Goal: Check status: Check status

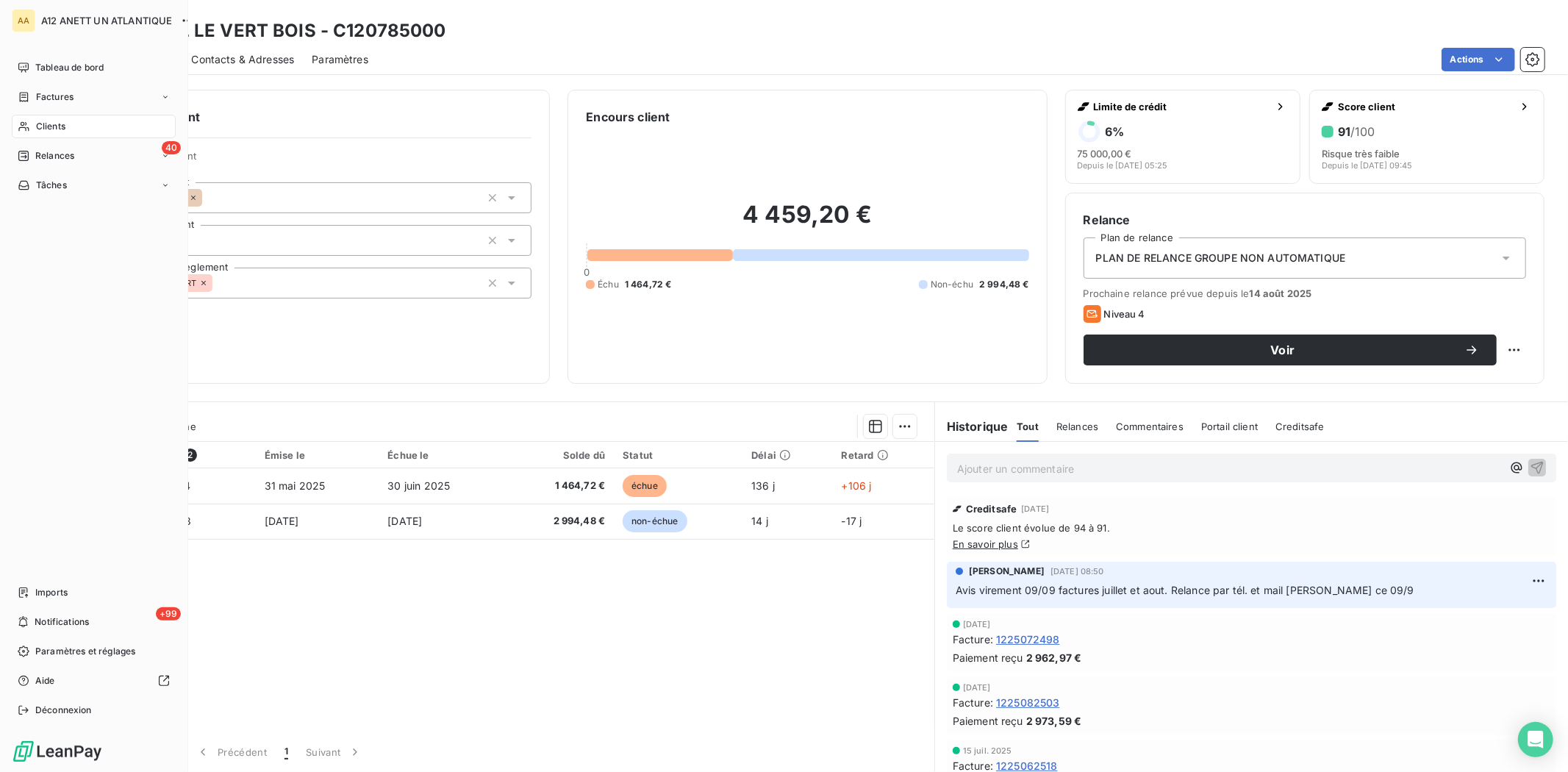
click at [39, 125] on span "Clients" at bounding box center [51, 126] width 30 height 13
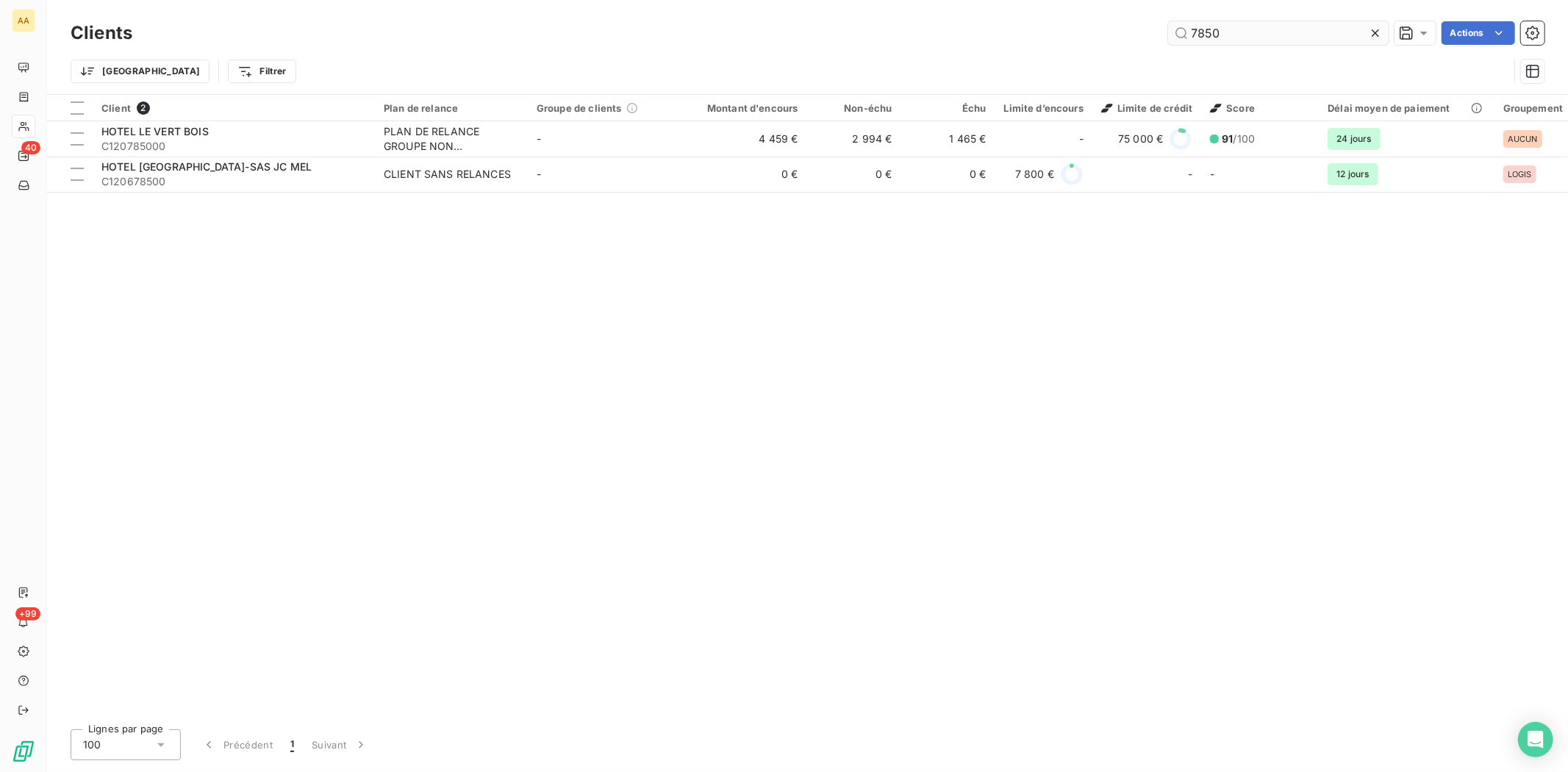
drag, startPoint x: 1237, startPoint y: 34, endPoint x: 1172, endPoint y: 34, distance: 65.0
click at [1172, 34] on input "7850" at bounding box center [1278, 33] width 220 height 23
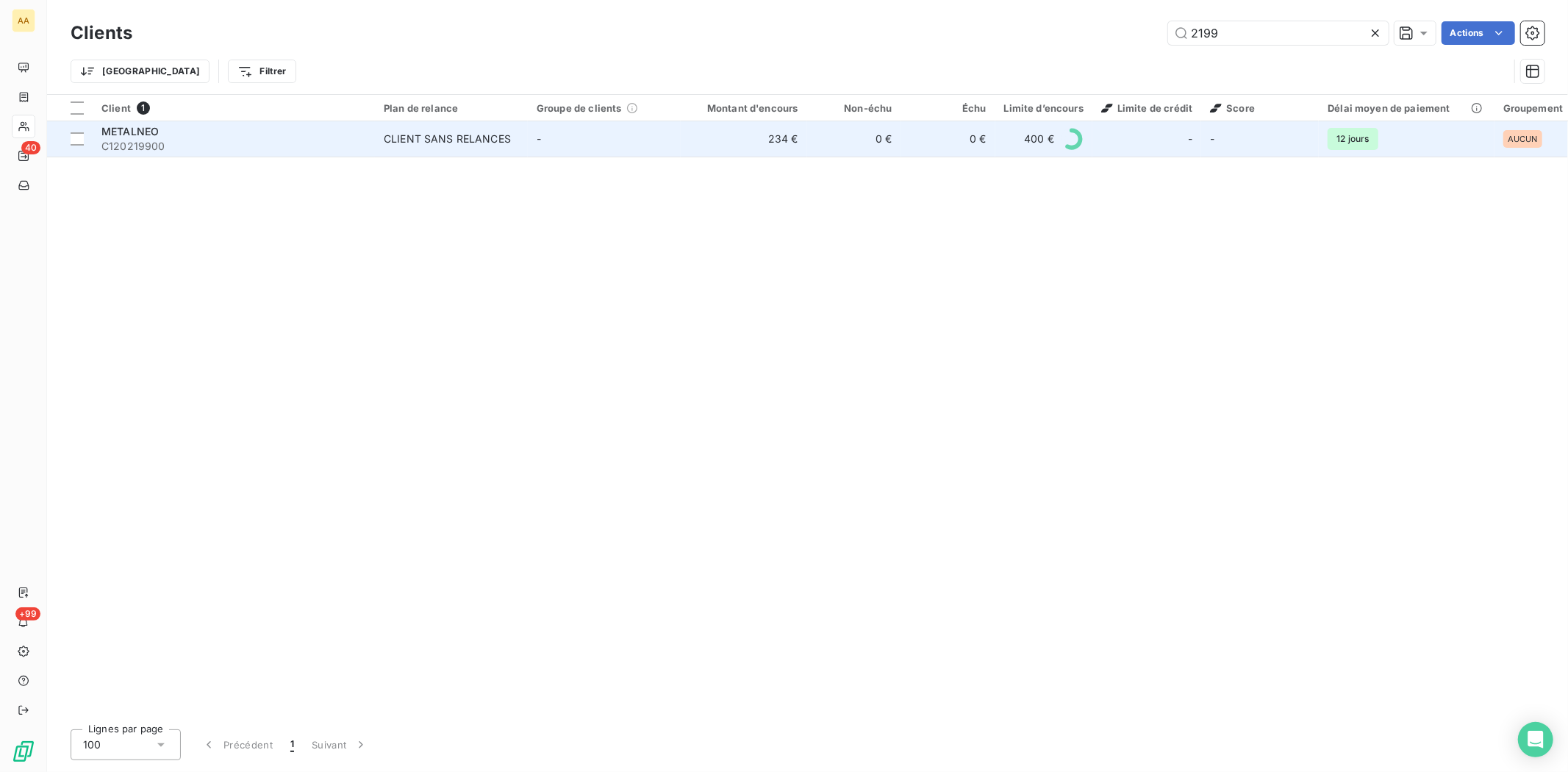
type input "2199"
click at [146, 147] on span "C120219900" at bounding box center [234, 146] width 265 height 15
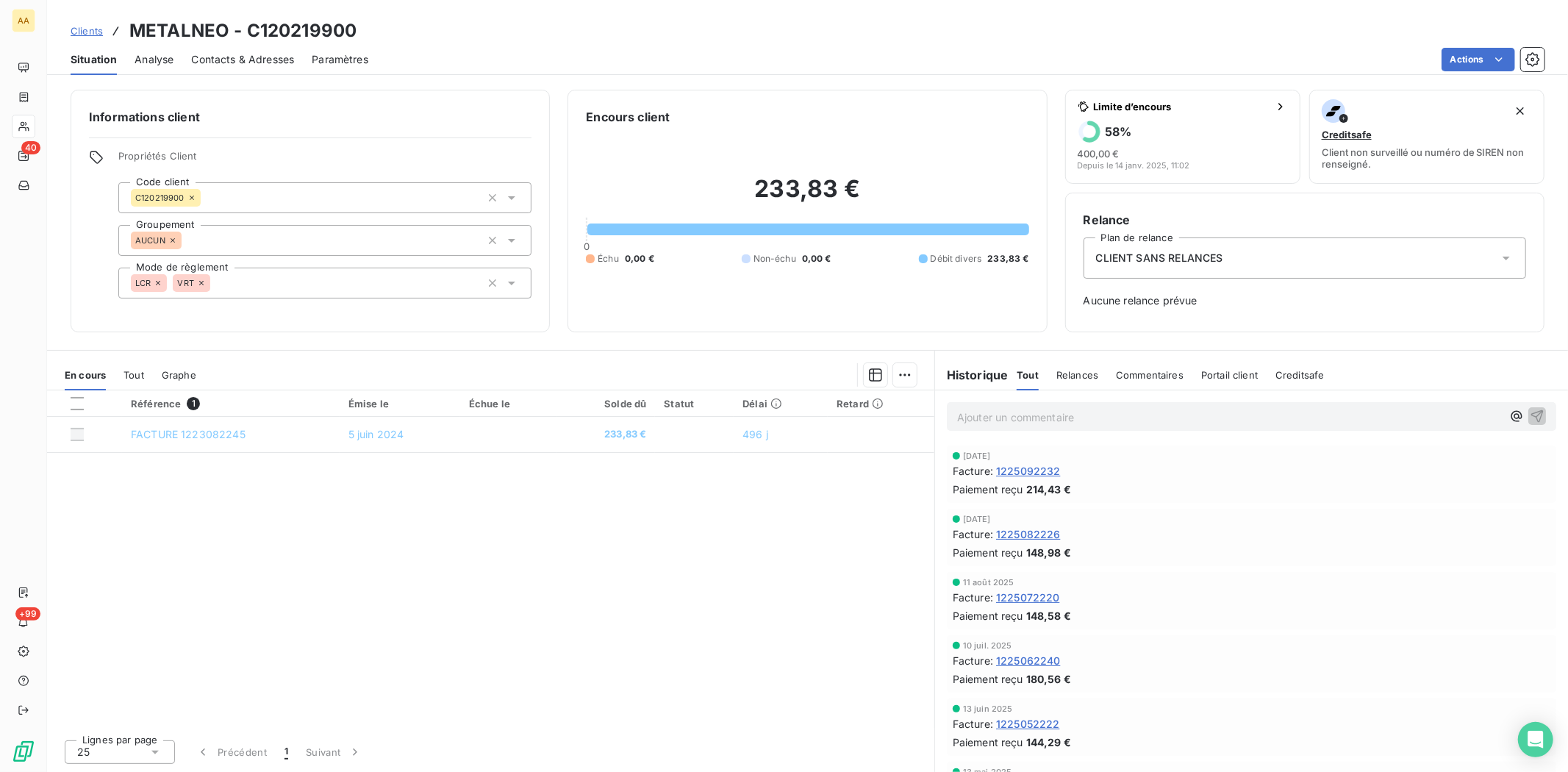
click at [432, 524] on div "Référence 1 Émise le Échue le Solde dû Statut Délai Retard FACTURE 1223082245 […" at bounding box center [490, 559] width 887 height 337
click at [614, 555] on div "Référence 1 Émise le Échue le Solde dû Statut Délai Retard FACTURE 1223082245 […" at bounding box center [490, 559] width 887 height 337
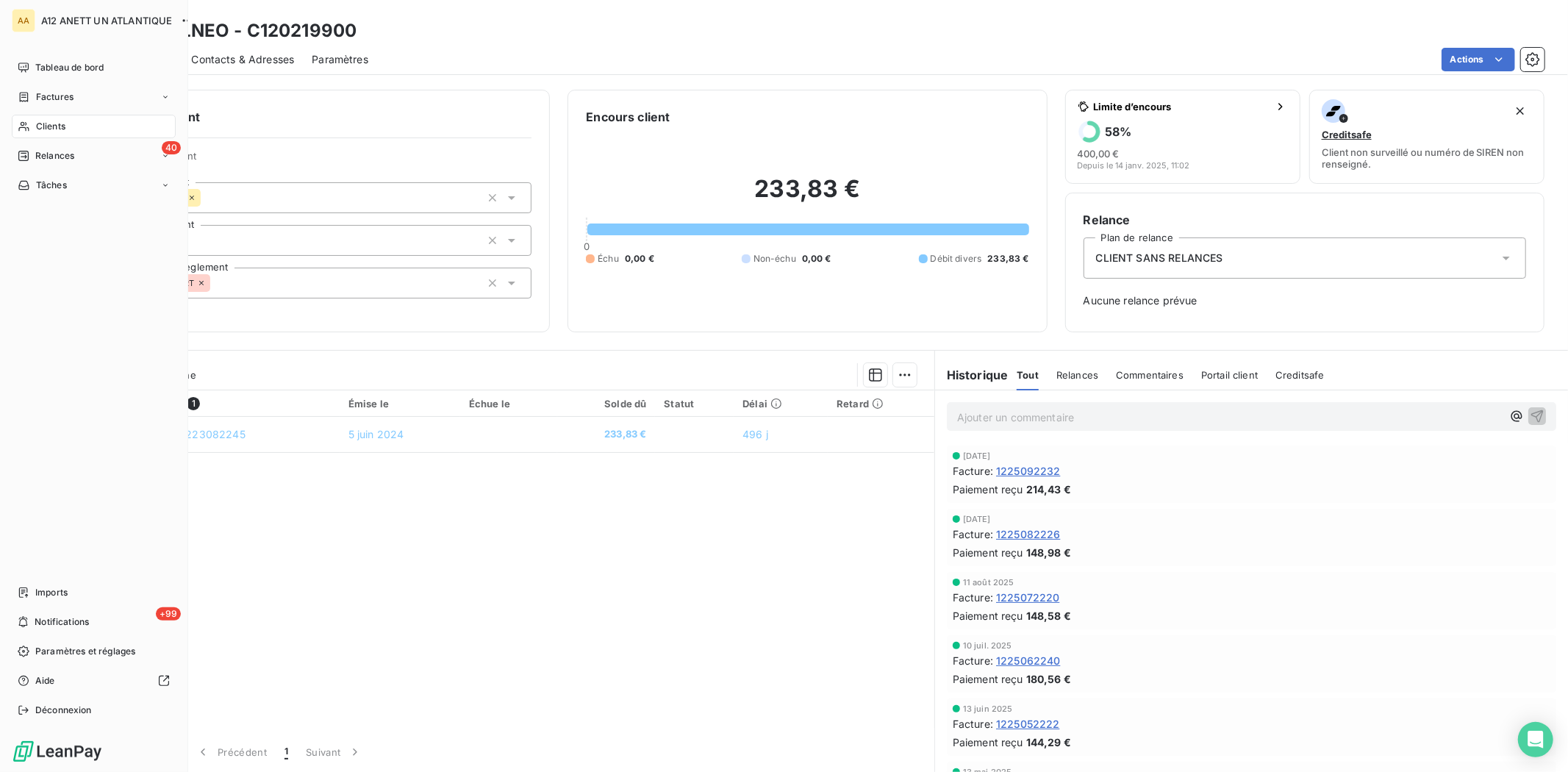
click at [45, 127] on span "Clients" at bounding box center [51, 126] width 30 height 13
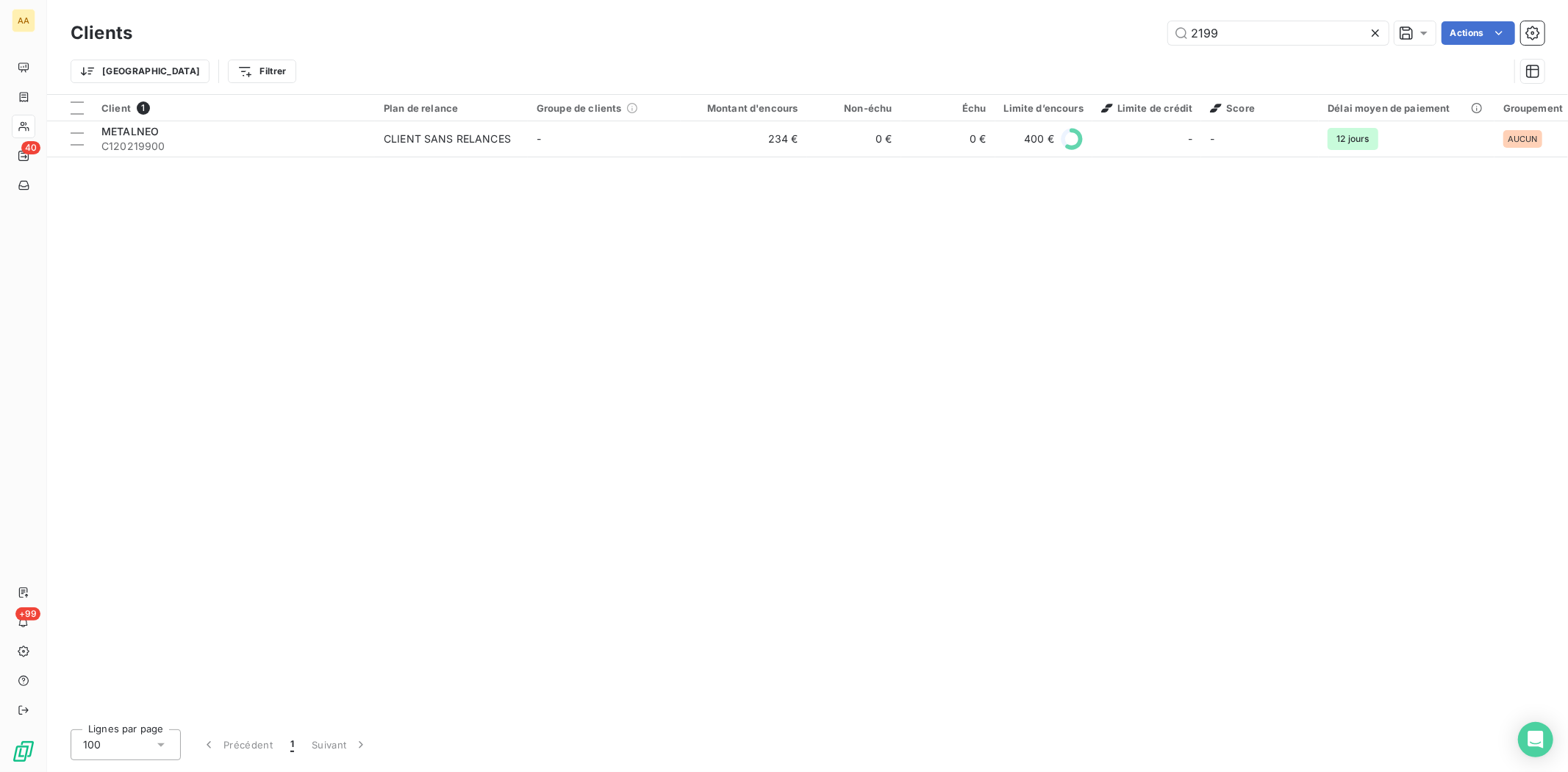
drag, startPoint x: 1245, startPoint y: 34, endPoint x: 1060, endPoint y: 34, distance: 185.0
click at [1060, 34] on div "2199 Actions" at bounding box center [847, 33] width 1395 height 23
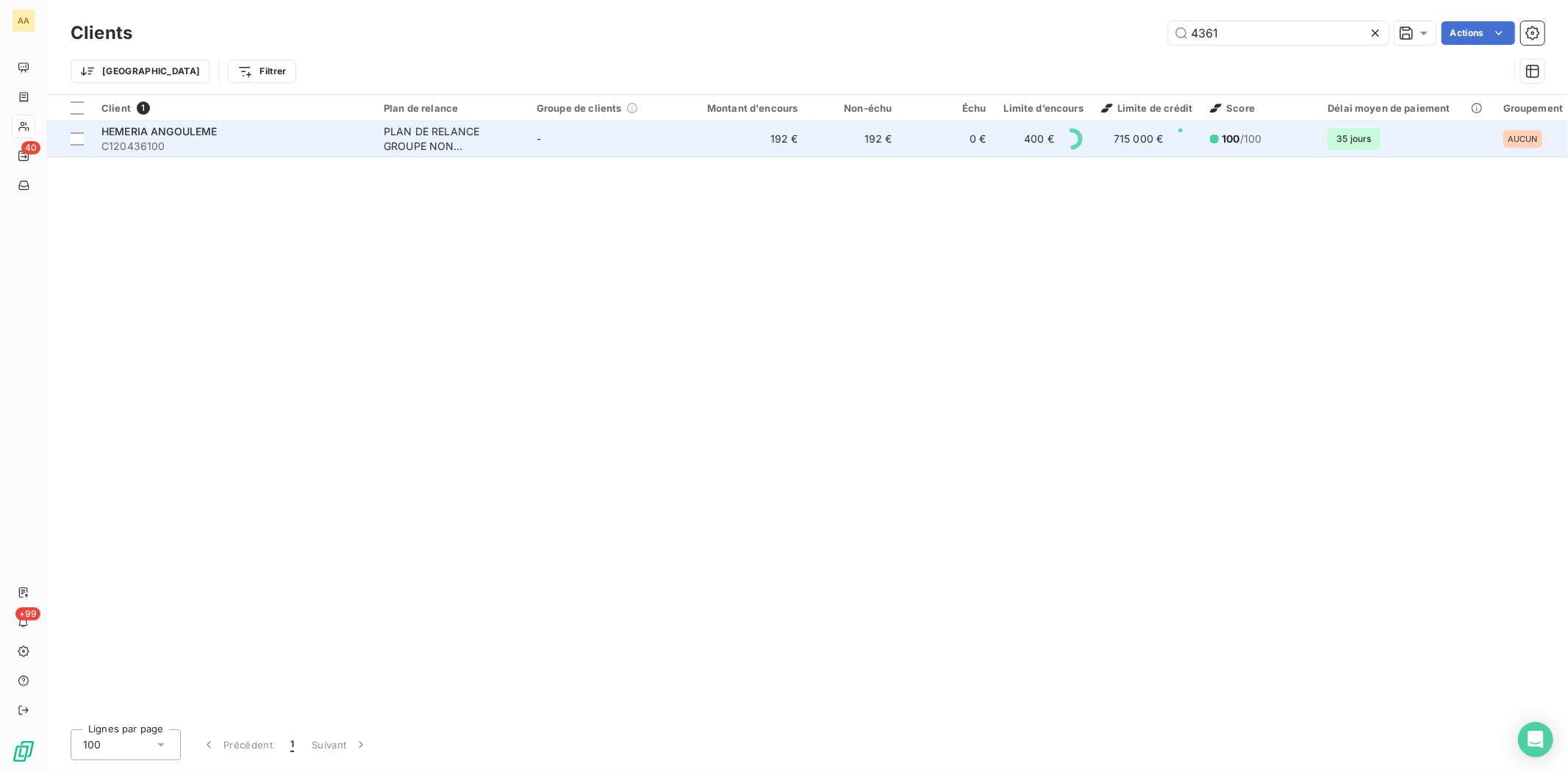
type input "4361"
click at [141, 136] on span "HEMERIA ANGOULEME" at bounding box center [159, 131] width 116 height 12
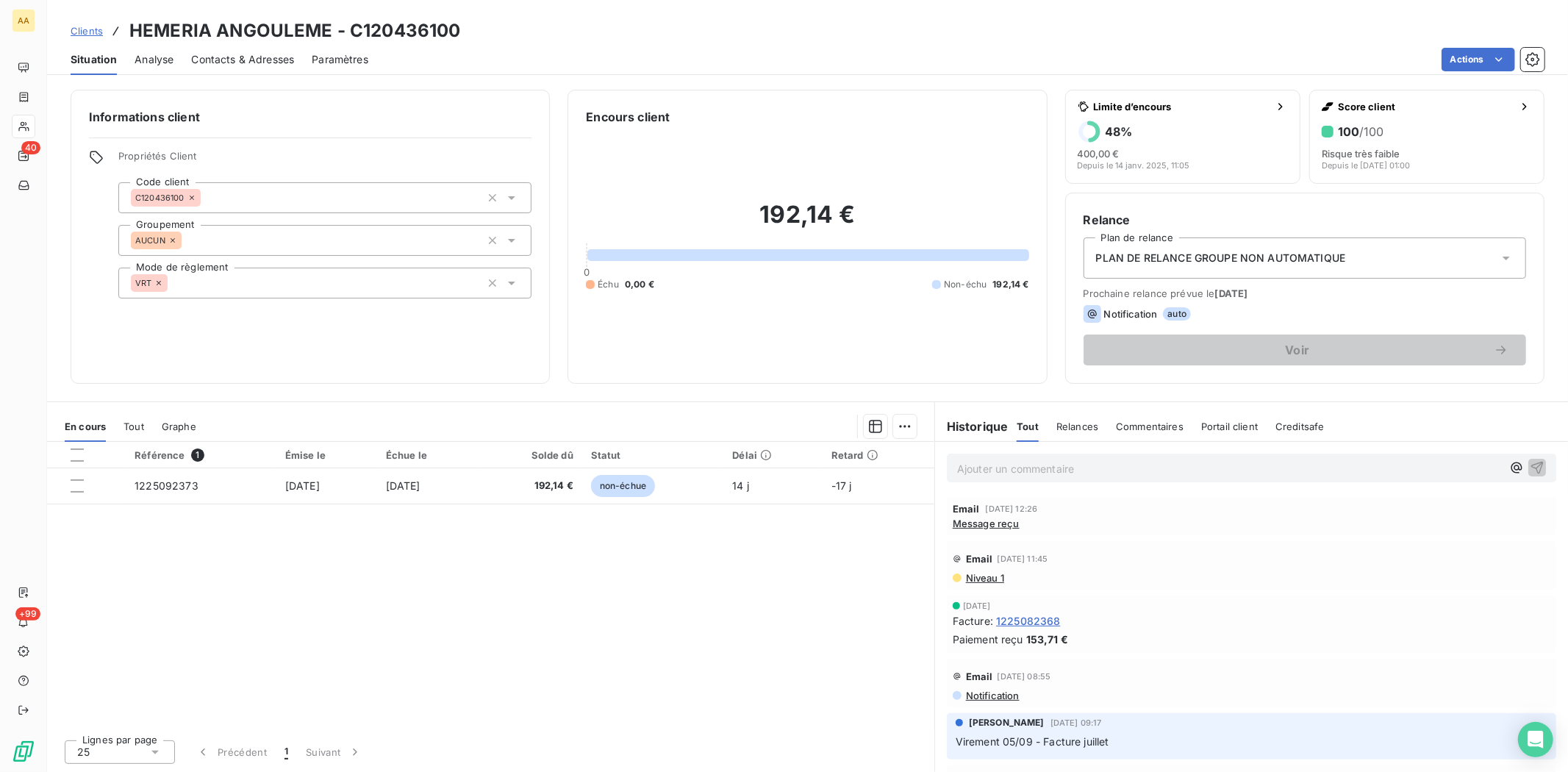
click at [711, 637] on div "Référence 1 Émise le Échue le Solde dû Statut Délai Retard 1225092373 [DATE] [D…" at bounding box center [490, 584] width 887 height 286
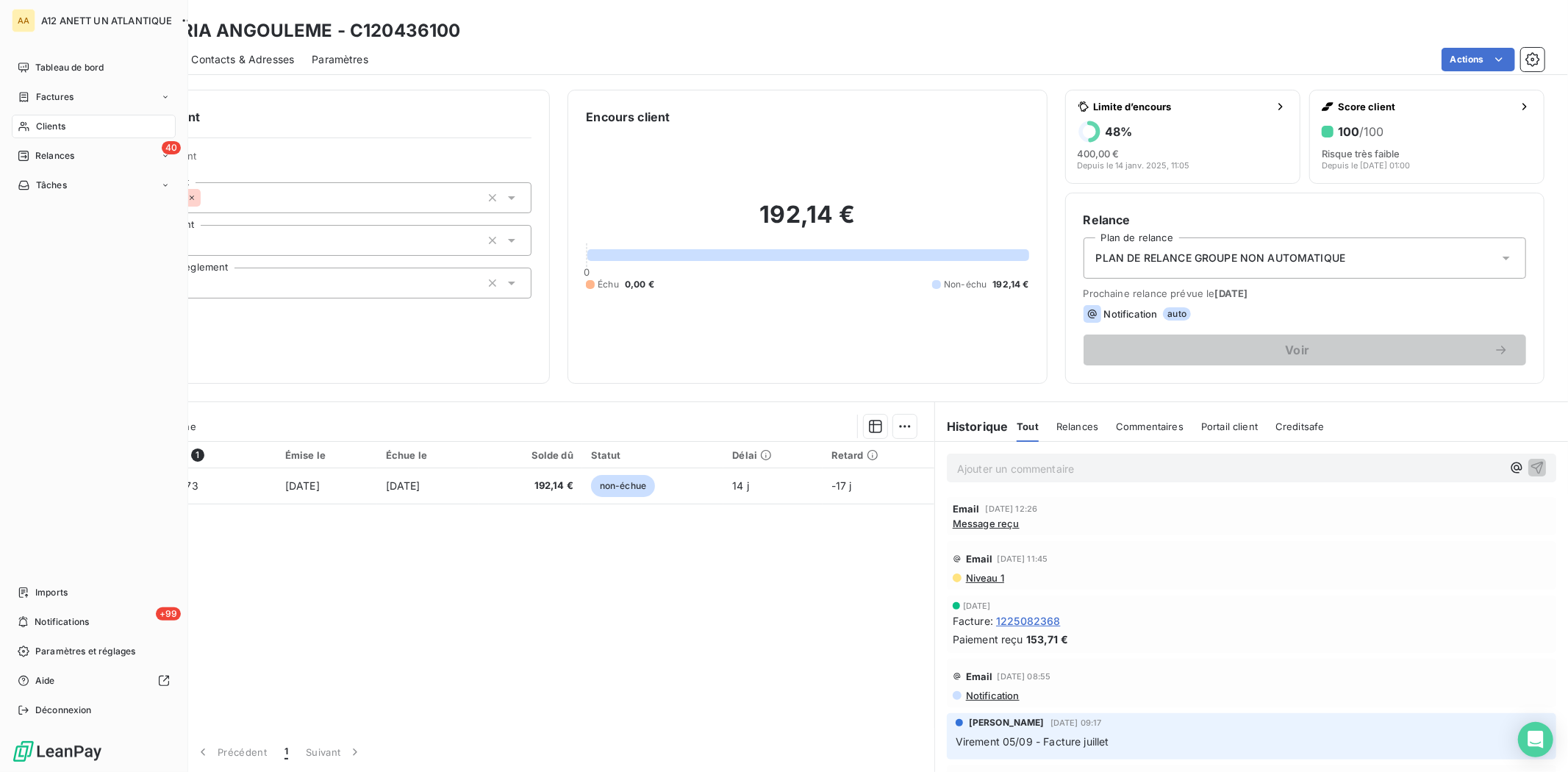
click at [69, 124] on div "Clients" at bounding box center [93, 126] width 164 height 23
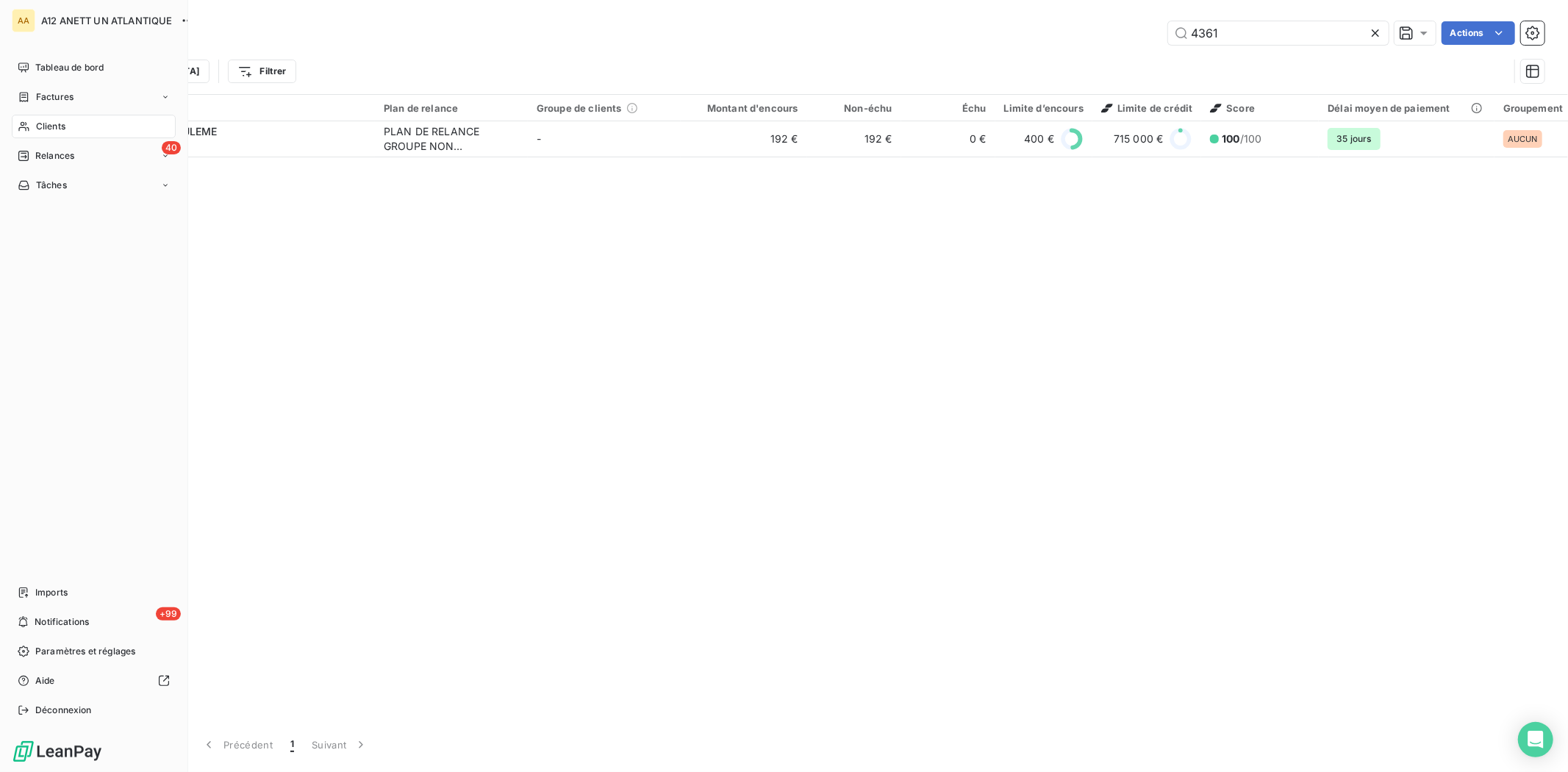
click at [47, 128] on span "Clients" at bounding box center [51, 126] width 30 height 13
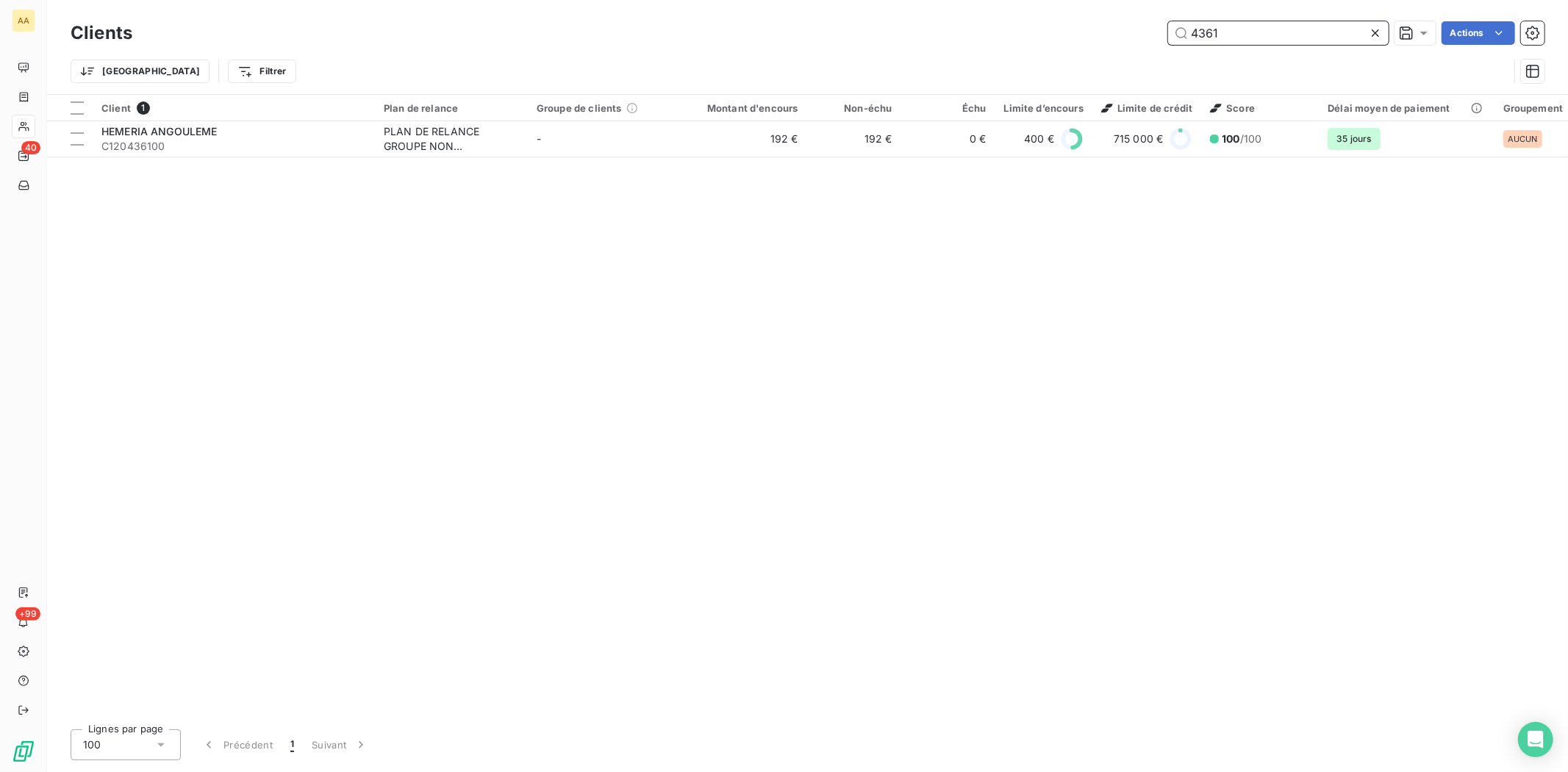
drag, startPoint x: 1241, startPoint y: 37, endPoint x: 1142, endPoint y: 55, distance: 100.6
click at [1142, 55] on div "Clients 4361 Actions Trier Filtrer" at bounding box center [808, 56] width 1474 height 76
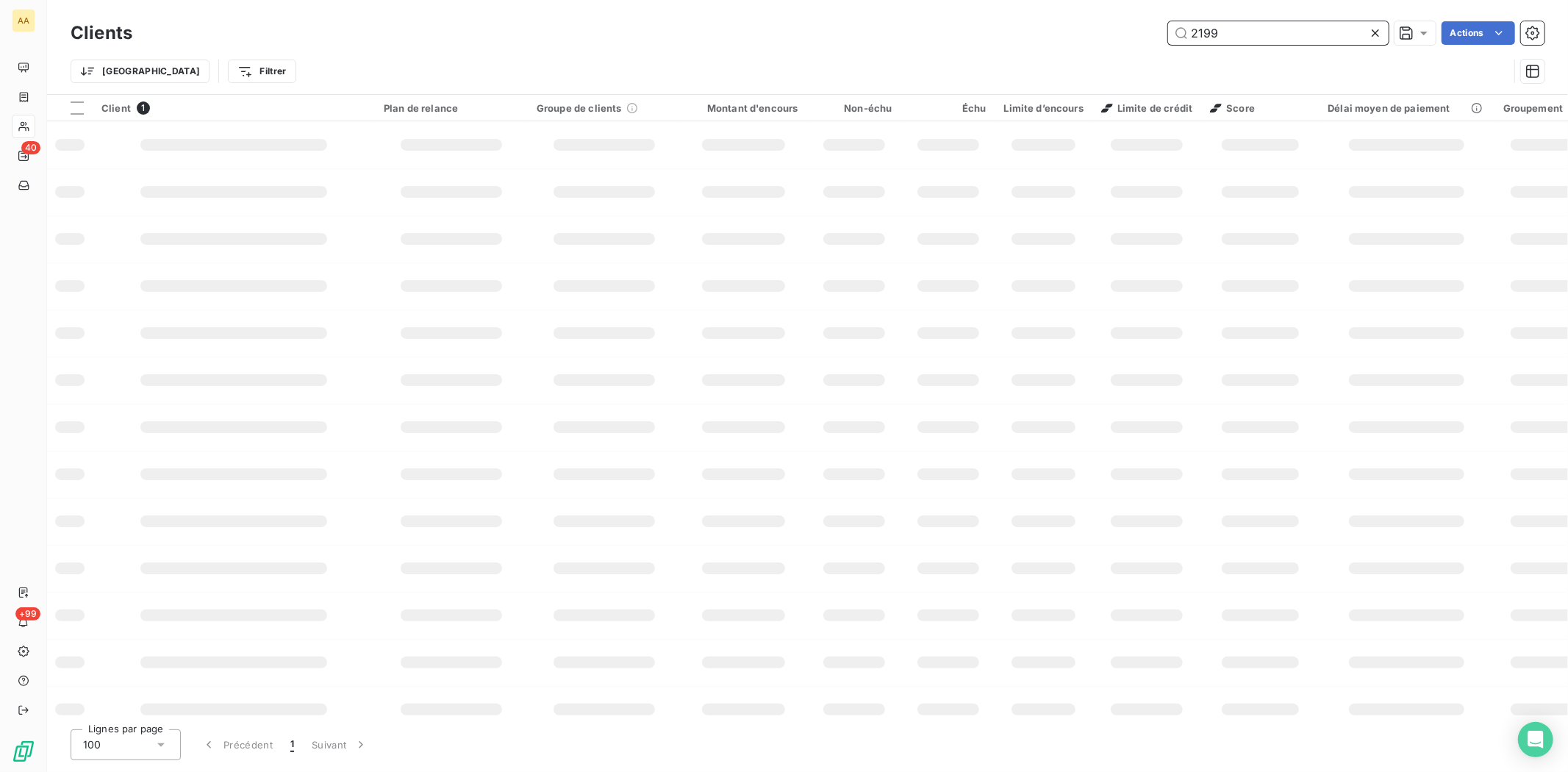
type input "2199"
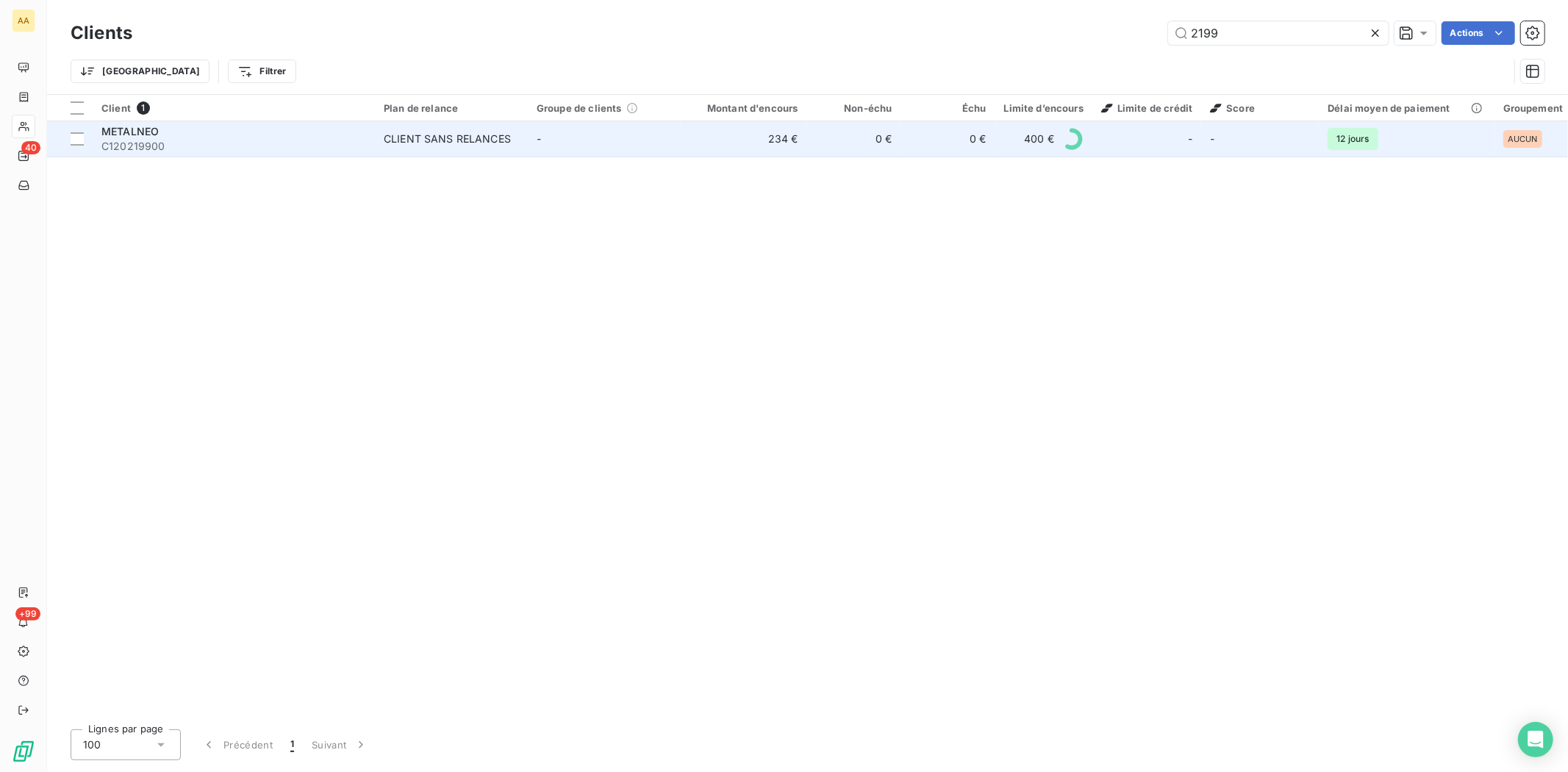
click at [136, 139] on span "C120219900" at bounding box center [234, 146] width 265 height 15
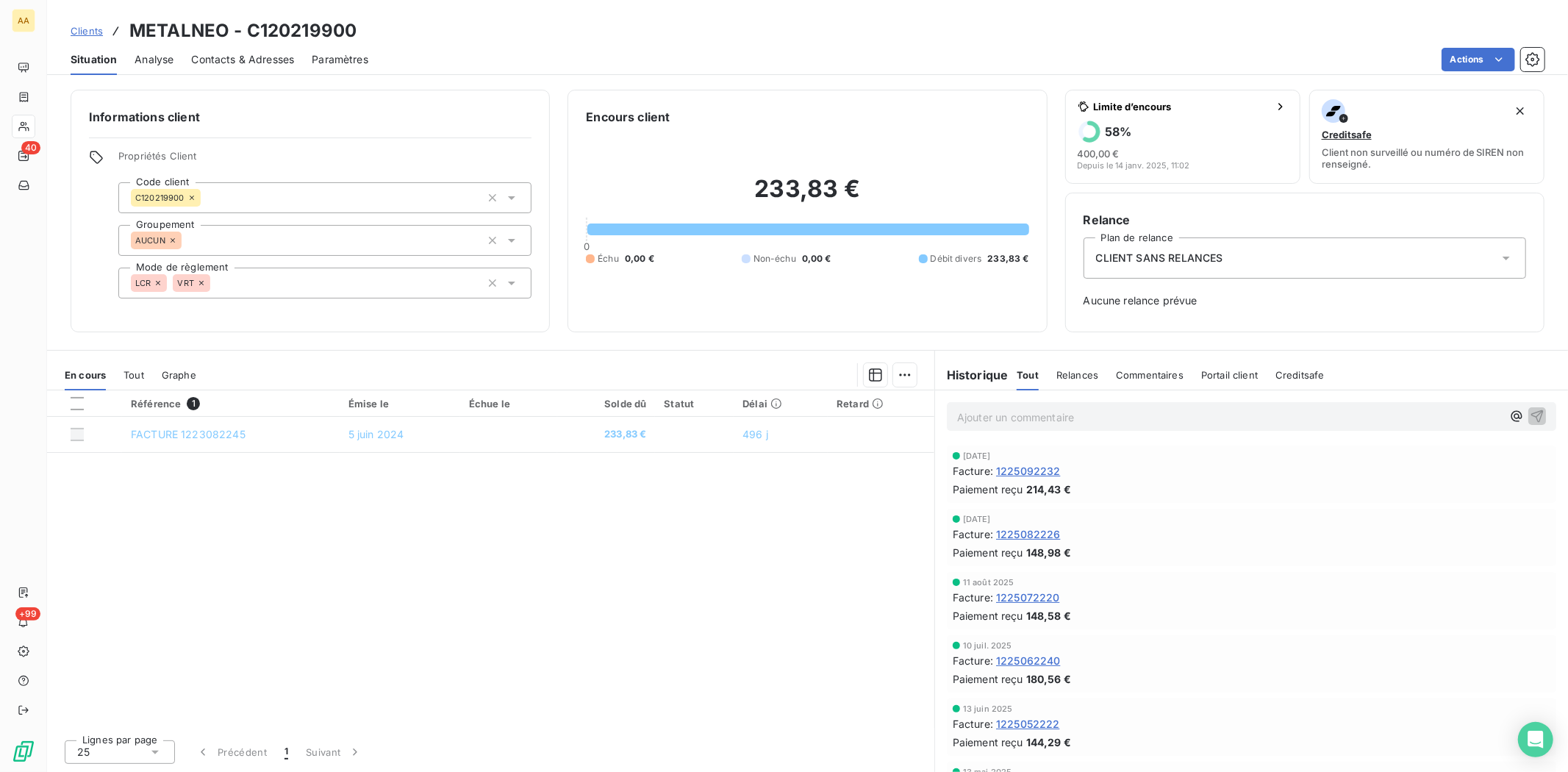
click at [460, 534] on div "Référence 1 Émise le Échue le Solde dû Statut Délai Retard FACTURE 1223082245 […" at bounding box center [490, 559] width 887 height 337
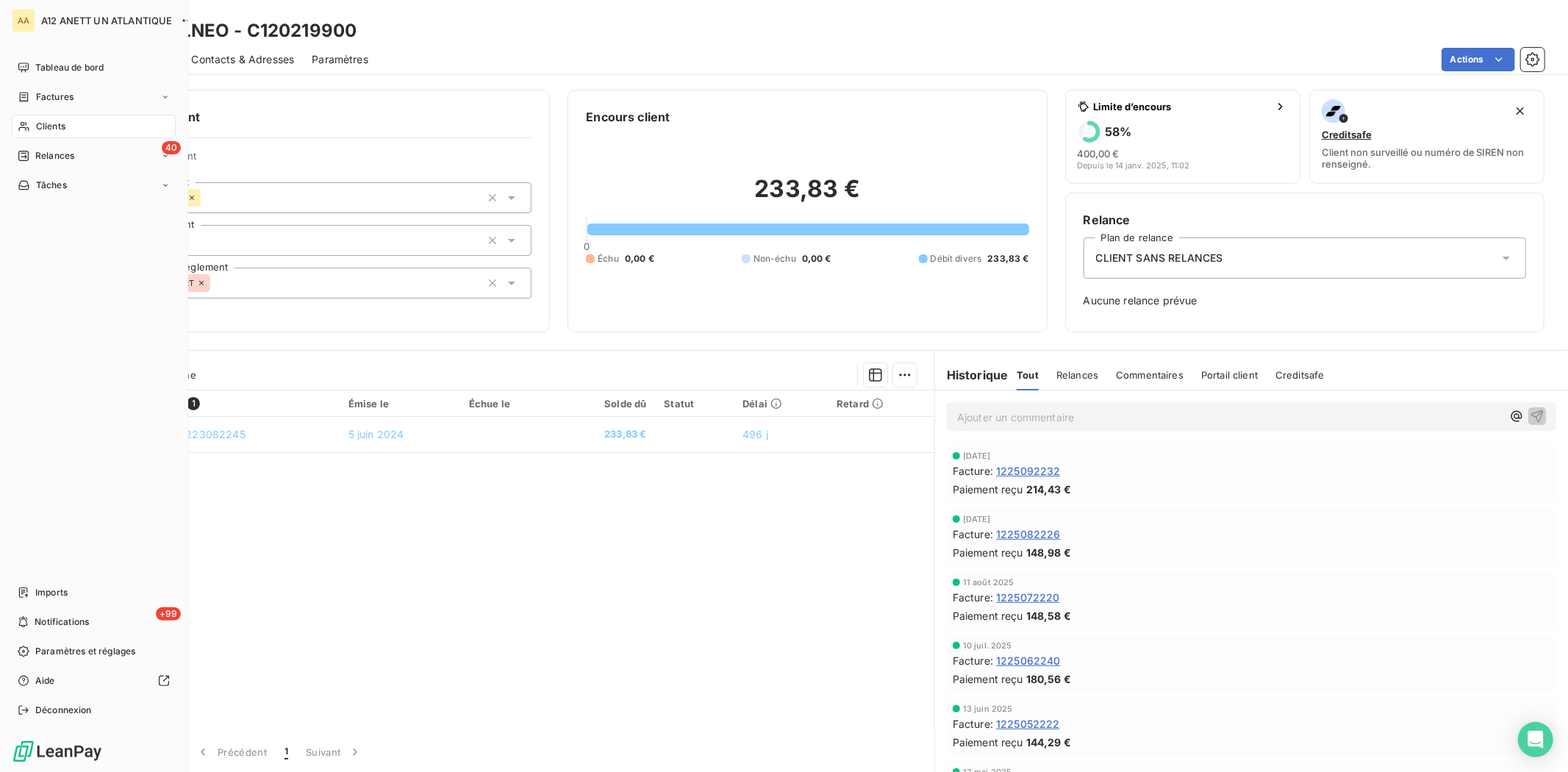
drag, startPoint x: 46, startPoint y: 125, endPoint x: 67, endPoint y: 125, distance: 21.0
click at [46, 125] on span "Clients" at bounding box center [51, 126] width 30 height 13
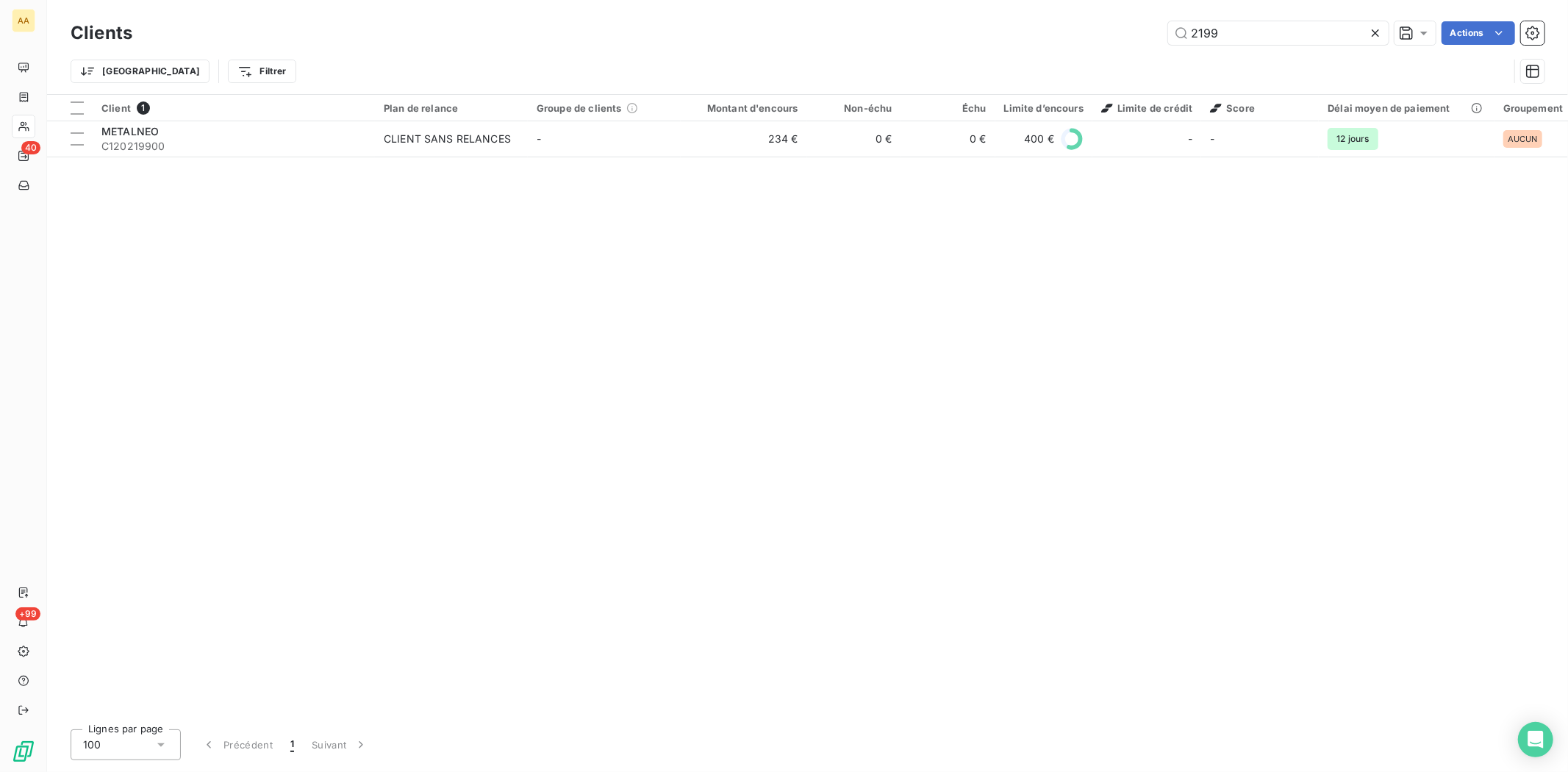
drag, startPoint x: 1261, startPoint y: 27, endPoint x: 1128, endPoint y: 28, distance: 133.0
click at [1141, 40] on div "2199 Actions" at bounding box center [847, 33] width 1395 height 23
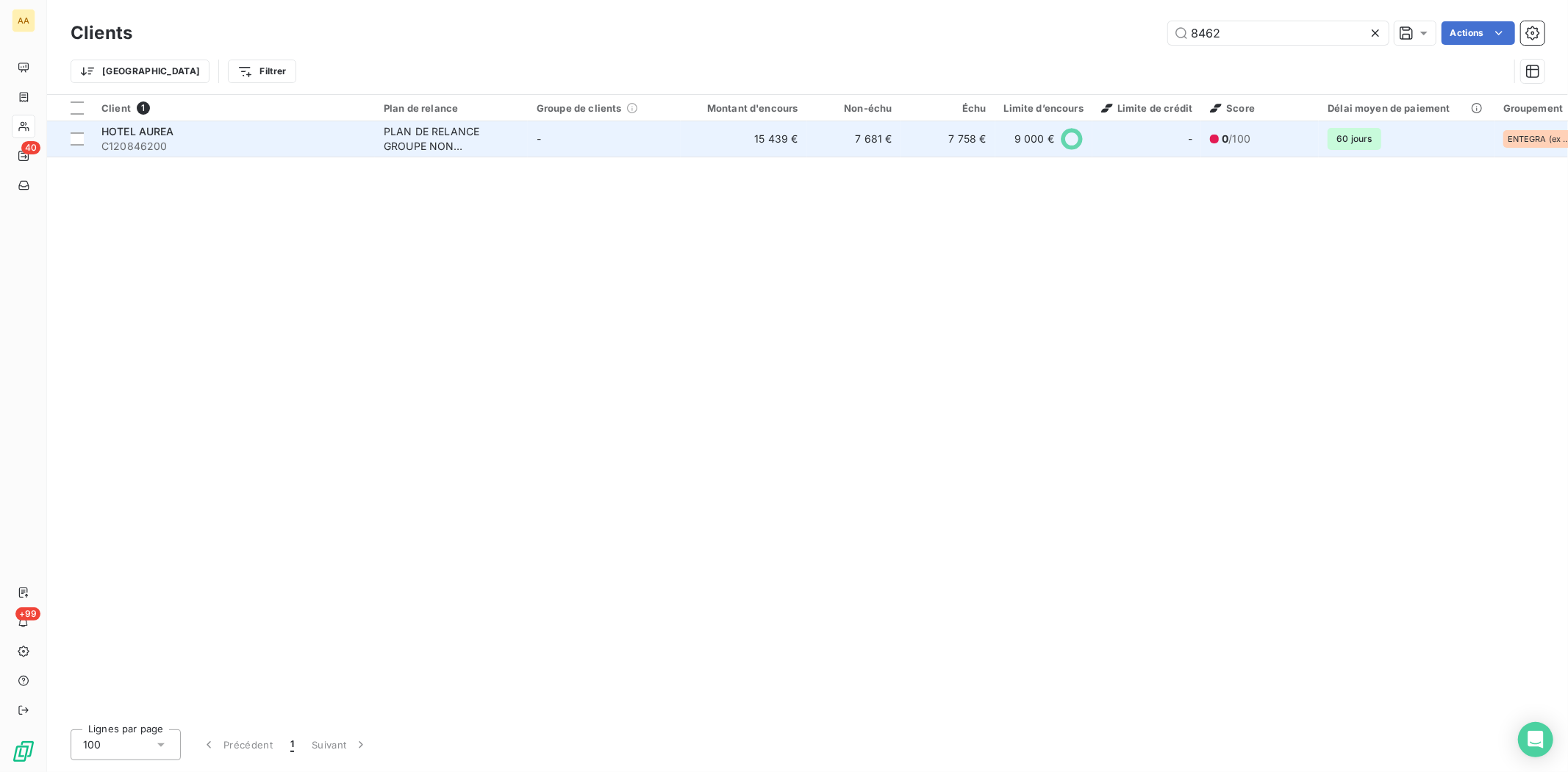
type input "8462"
click at [131, 145] on span "C120846200" at bounding box center [234, 146] width 265 height 15
